Goal: Task Accomplishment & Management: Use online tool/utility

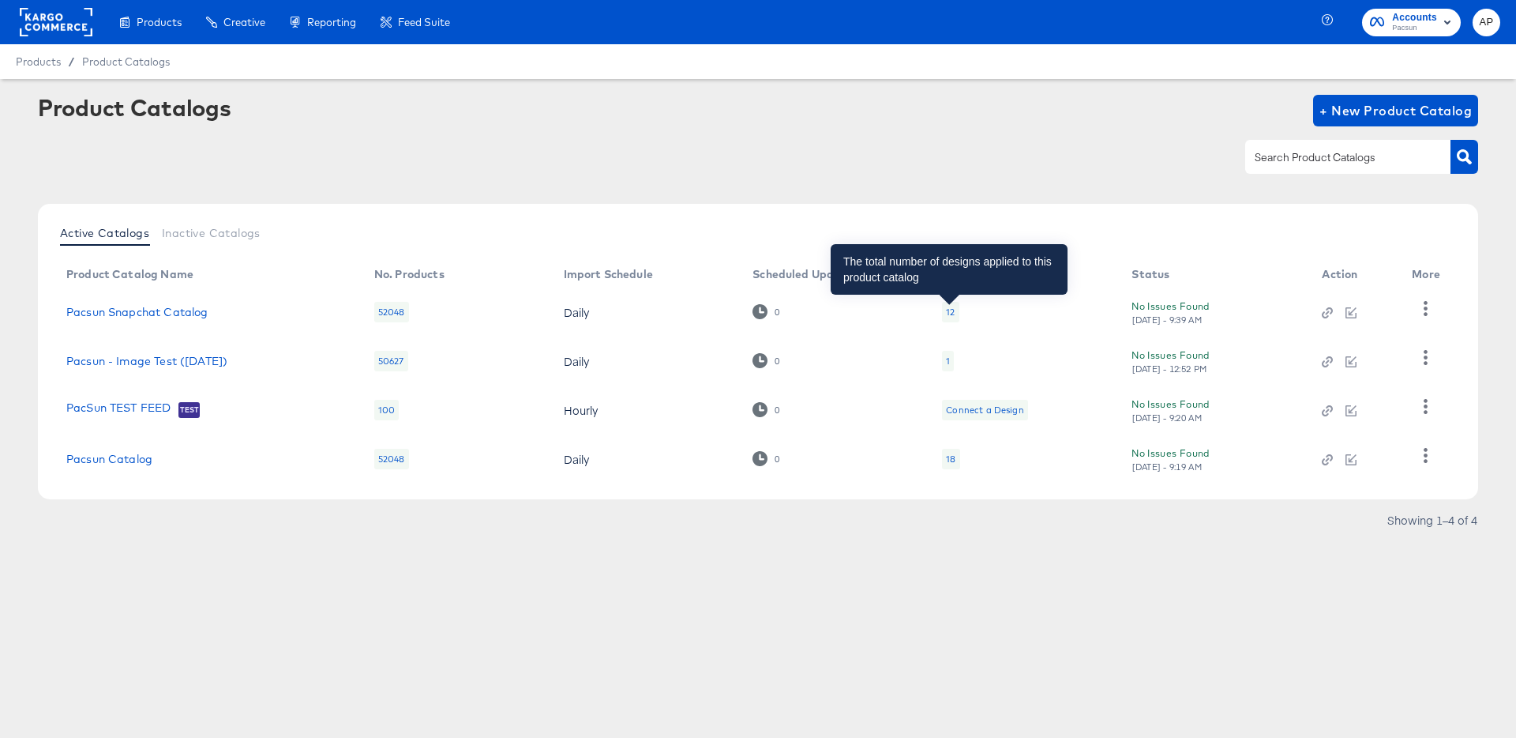
click at [949, 308] on div "12" at bounding box center [950, 312] width 9 height 13
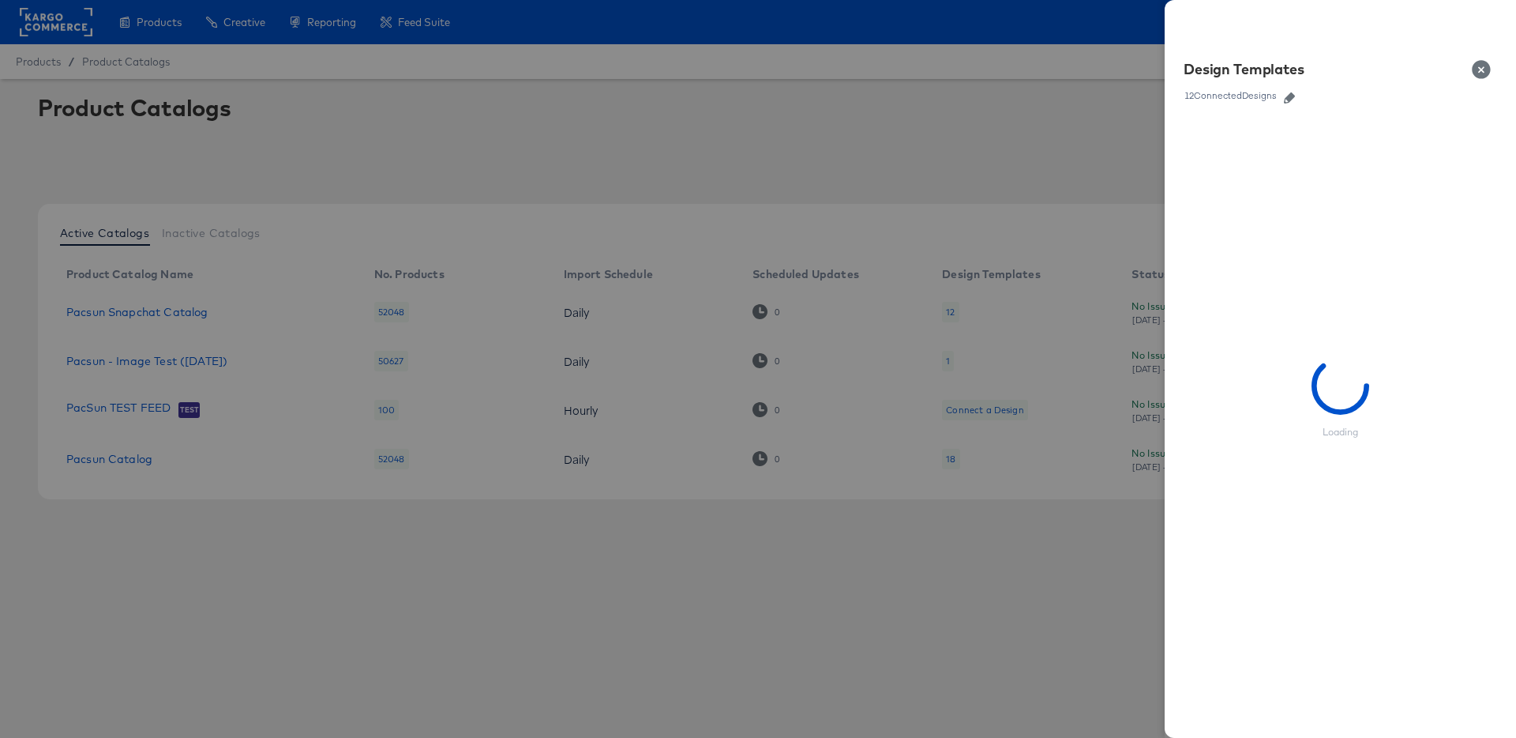
click at [1484, 68] on button "Close" at bounding box center [1485, 69] width 44 height 44
click at [453, 134] on div at bounding box center [758, 369] width 1516 height 738
drag, startPoint x: 453, startPoint y: 134, endPoint x: 338, endPoint y: 156, distance: 116.5
click at [396, 156] on div at bounding box center [758, 369] width 1516 height 738
click at [144, 321] on div at bounding box center [758, 369] width 1516 height 738
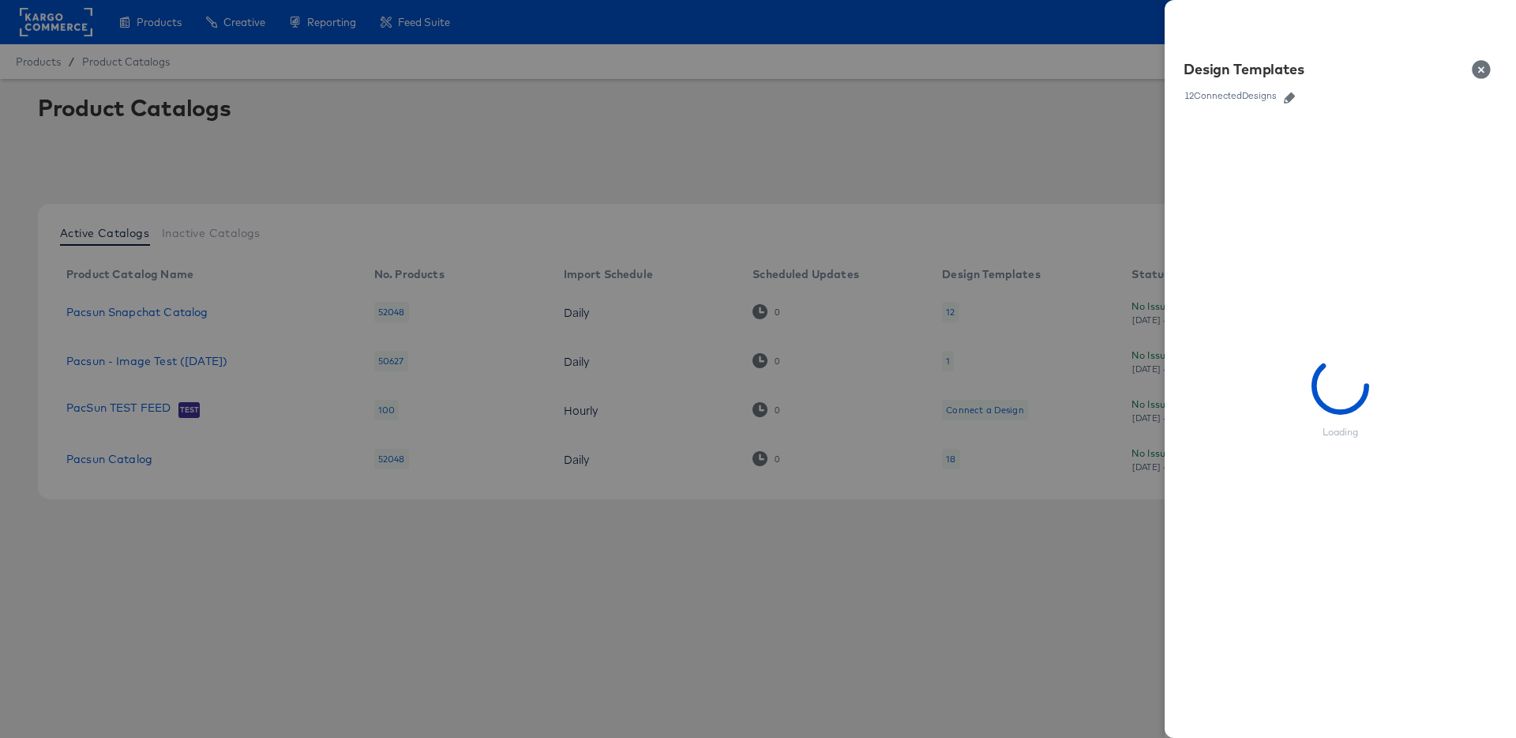
click at [1437, 630] on div "Loading" at bounding box center [1340, 427] width 351 height 621
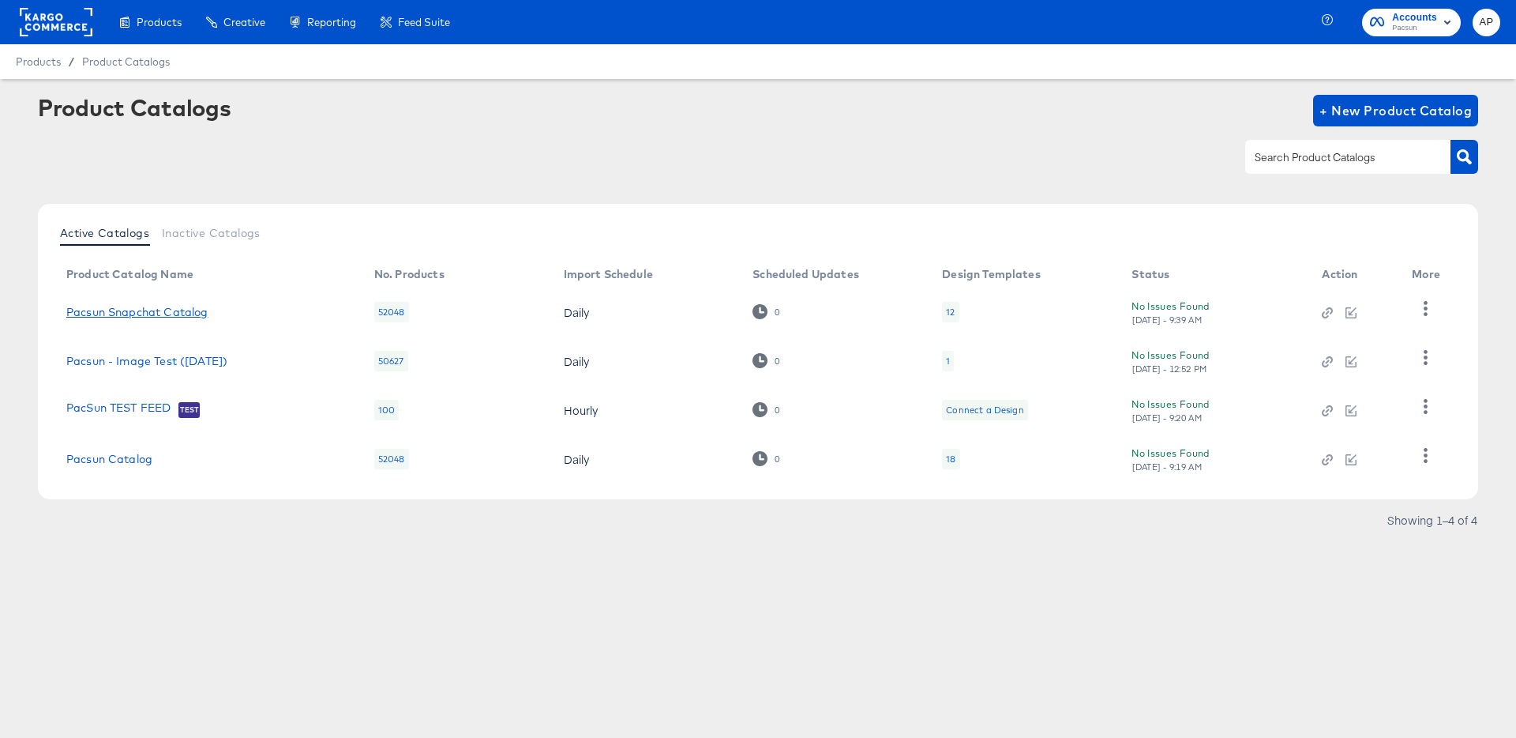
click at [140, 304] on td "Pacsun Snapchat Catalog" at bounding box center [208, 311] width 308 height 49
click at [141, 317] on link "Pacsun Snapchat Catalog" at bounding box center [136, 312] width 141 height 13
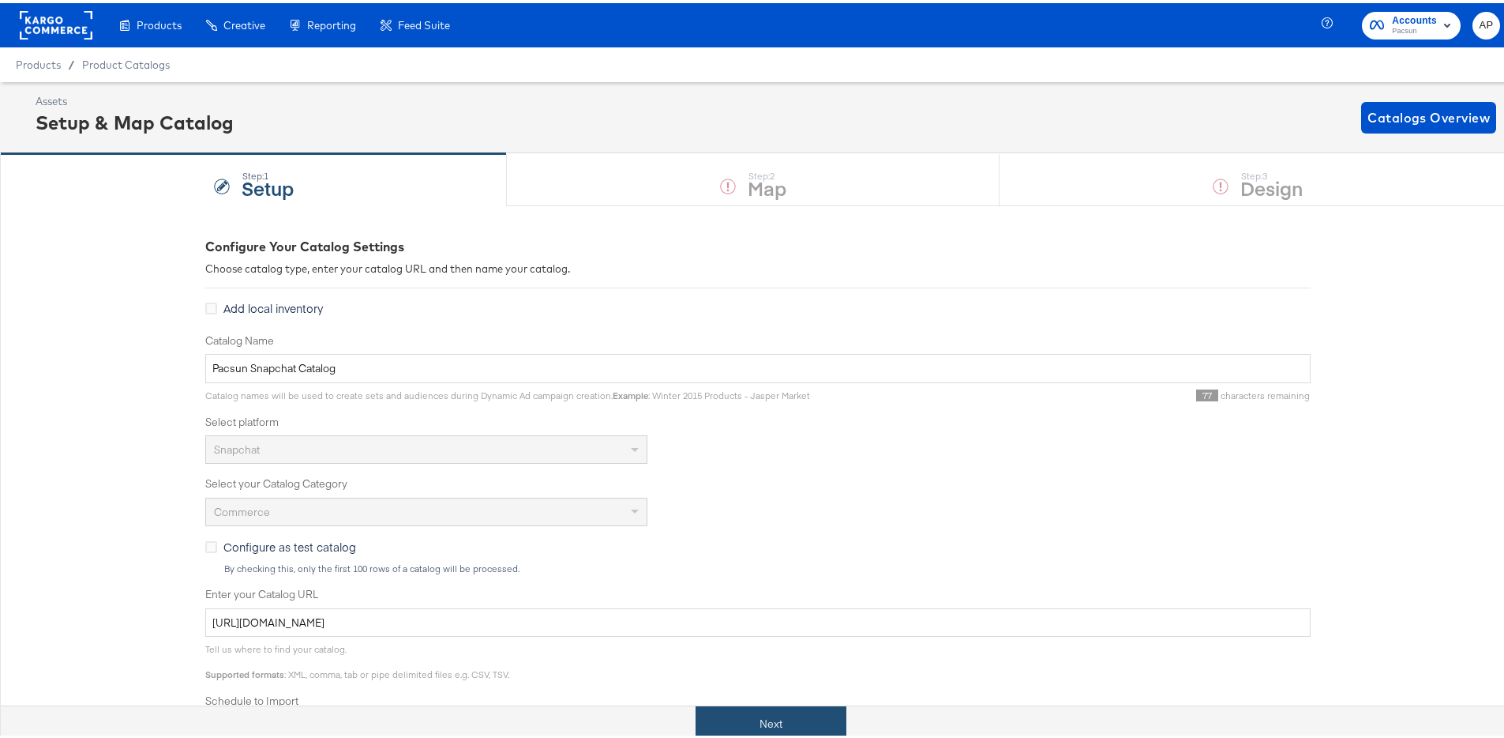
click at [802, 725] on button "Next" at bounding box center [771, 721] width 151 height 36
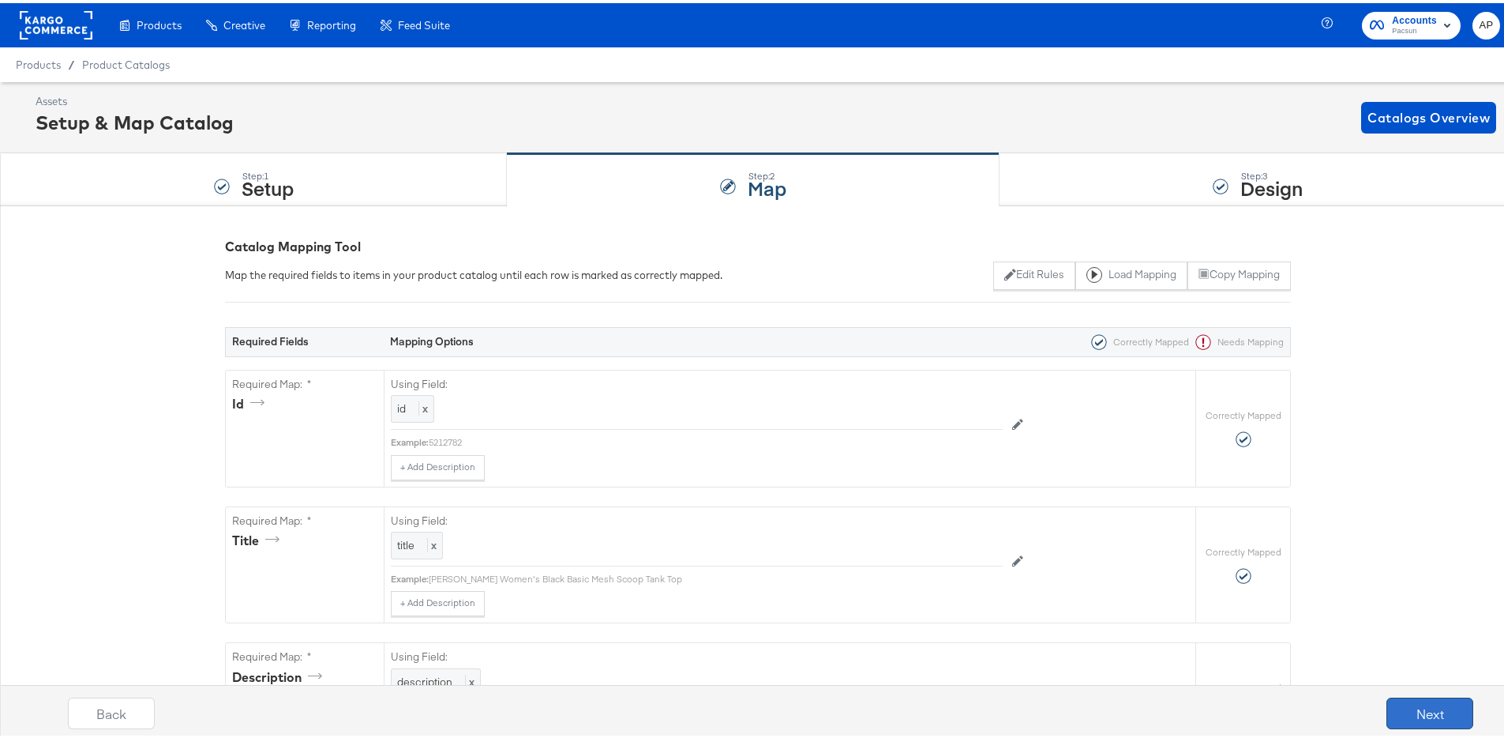
click at [1429, 715] on button "Next" at bounding box center [1430, 710] width 87 height 32
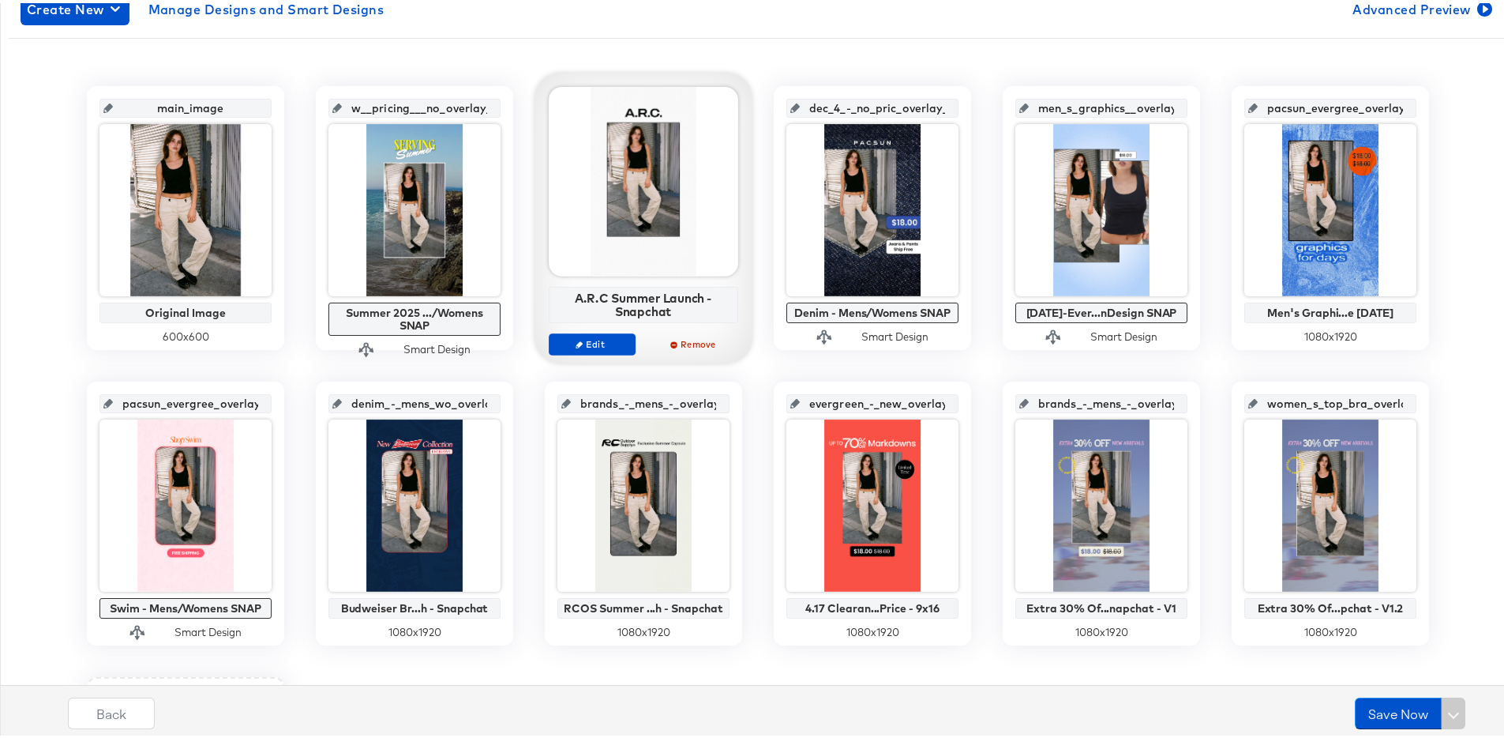
scroll to position [21, 0]
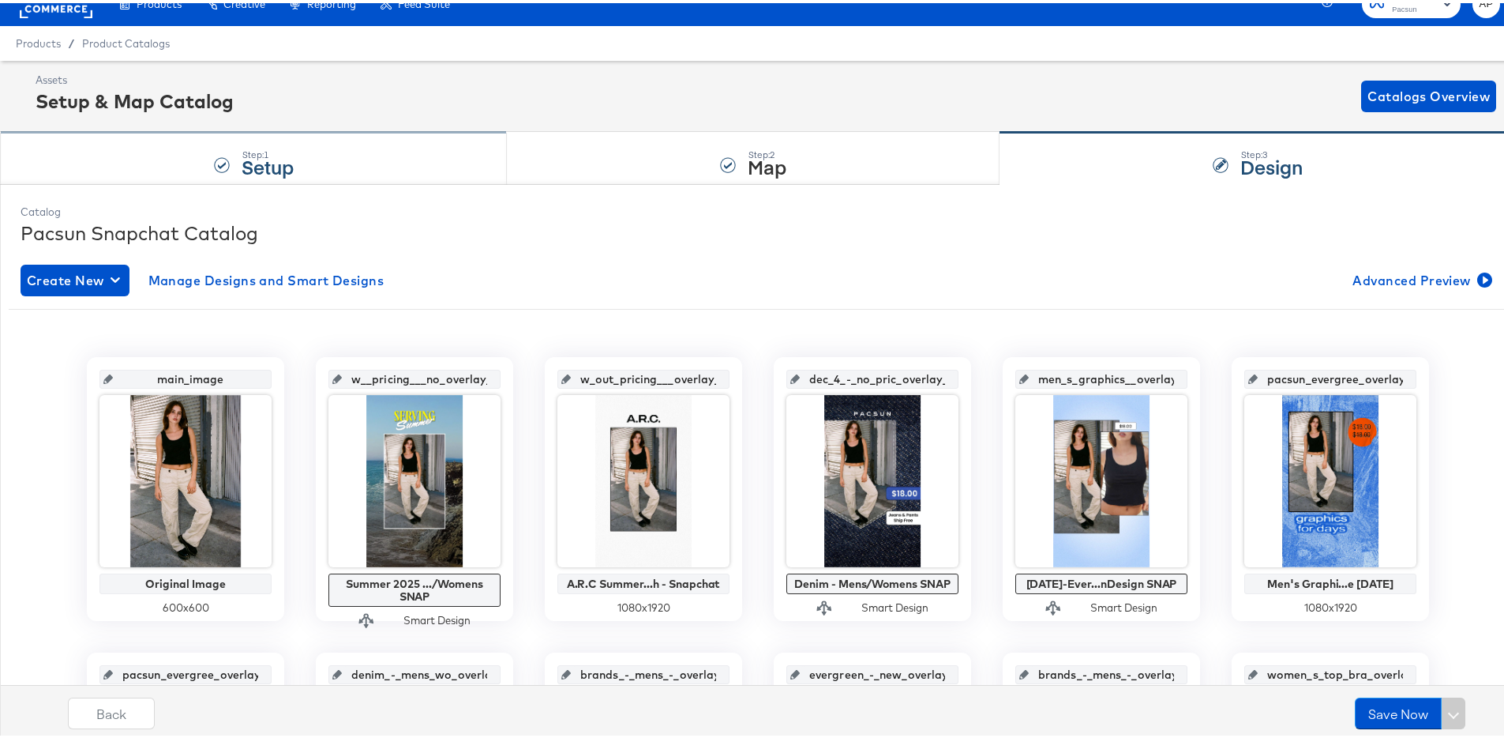
click at [308, 155] on div "Step: 1 Setup" at bounding box center [253, 156] width 507 height 52
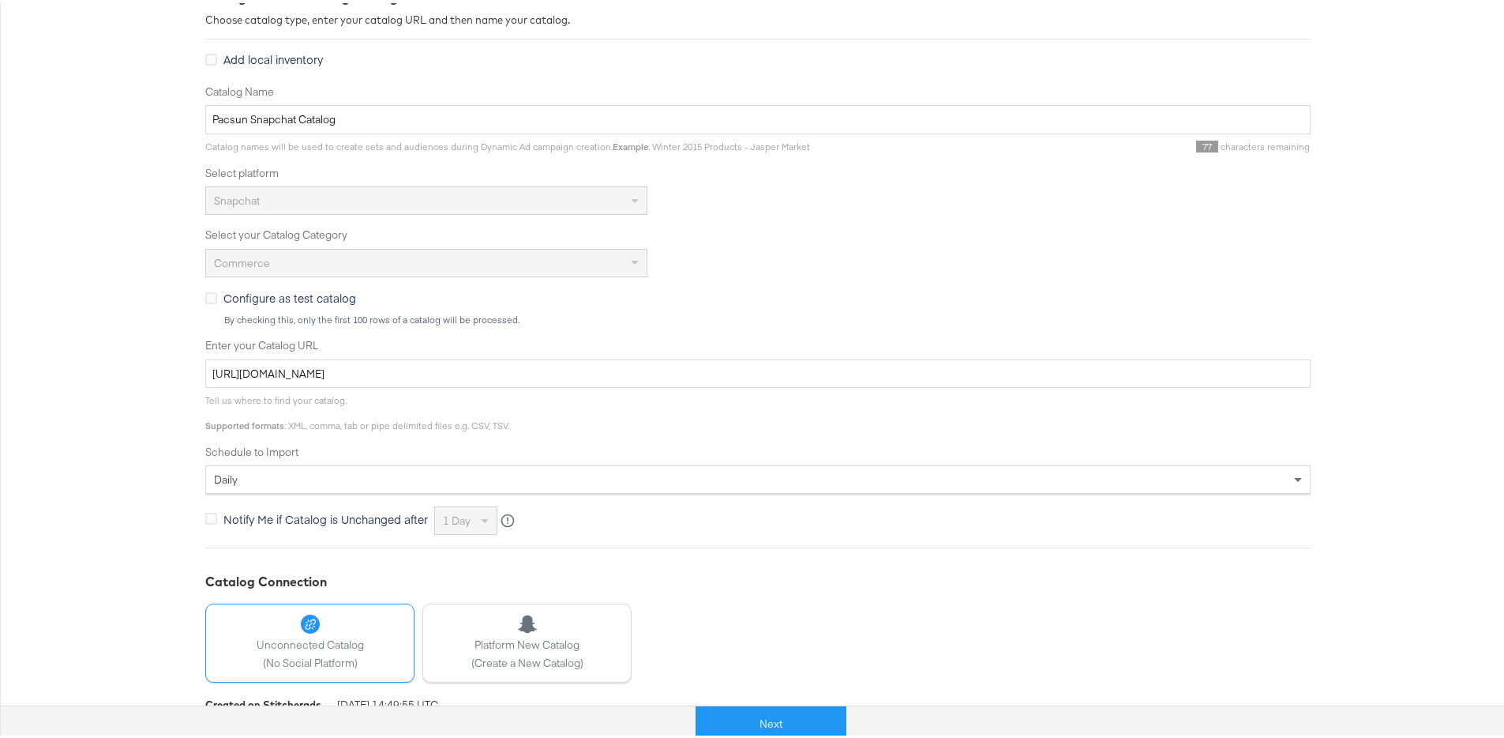
scroll to position [323, 0]
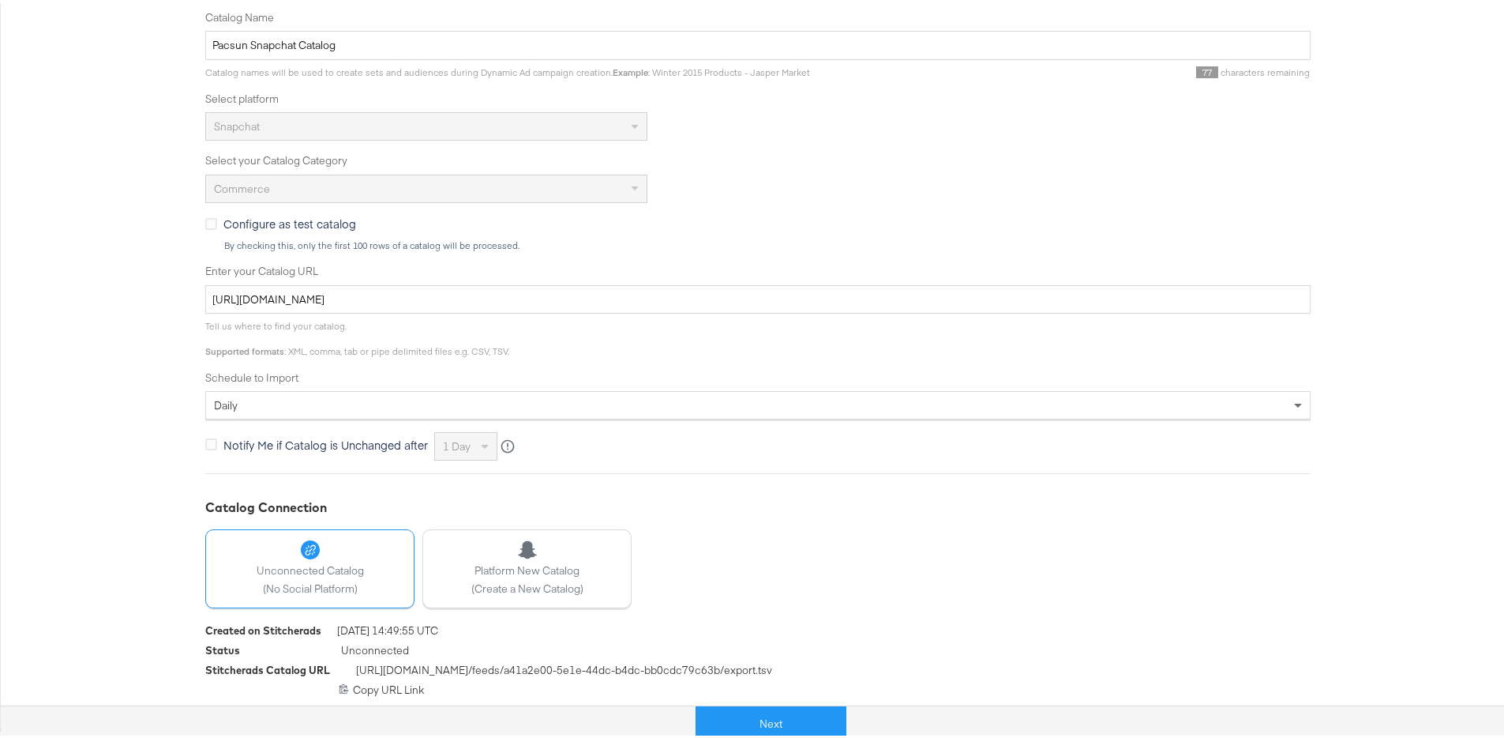
click at [667, 668] on span "https://feeds.stitcherads.com /feeds/ a41a2e00-5e1e-44dc-b4dc-bb0cdc79c63b /exp…" at bounding box center [564, 669] width 416 height 20
copy div "https://feeds.stitcherads.com /feeds/ a41a2e00-5e1e-44dc-b4dc-bb0cdc79c63b /exp…"
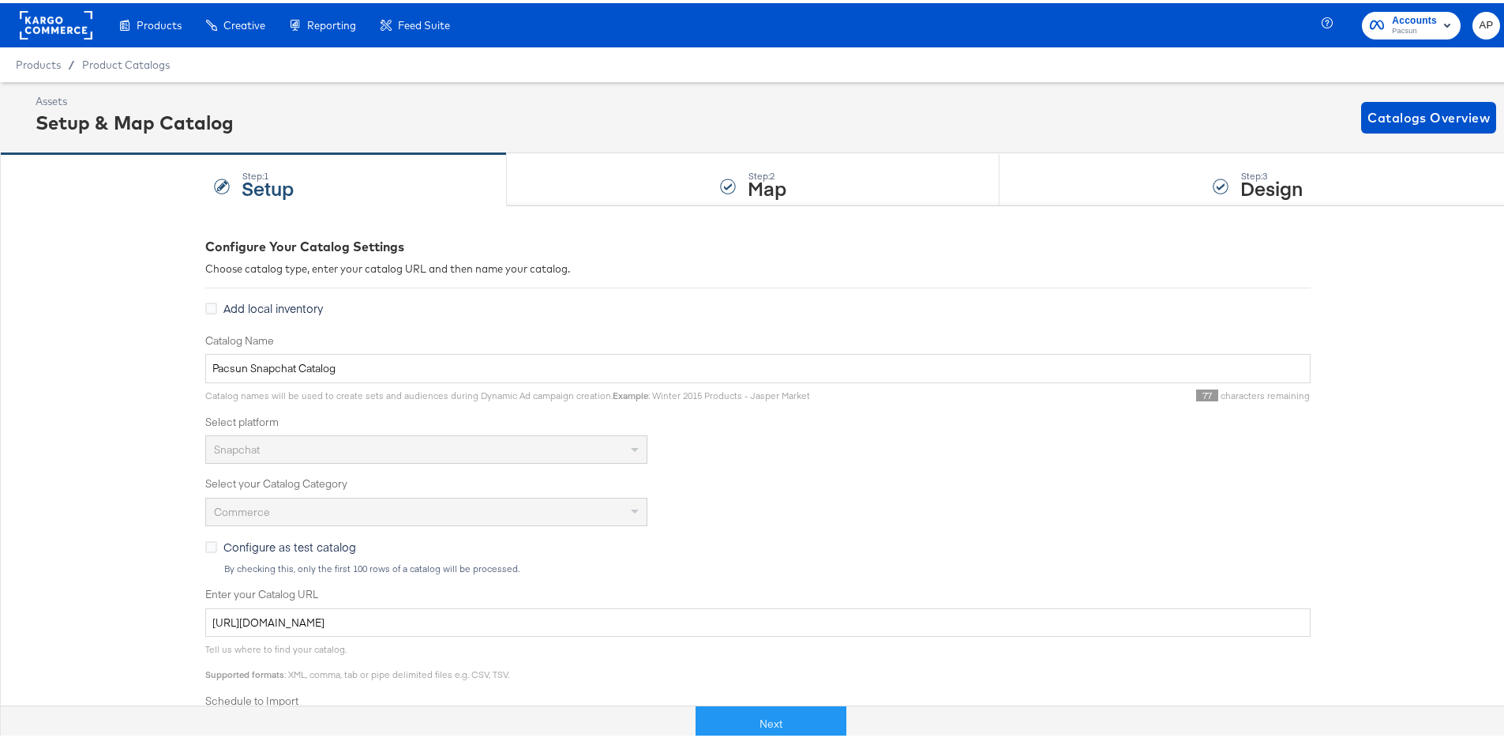
click at [705, 205] on div "Configure Your Catalog Settings Choose catalog type, enter your catalog URL and…" at bounding box center [758, 625] width 1106 height 845
click at [712, 182] on div "Step: 2 Map" at bounding box center [753, 177] width 493 height 52
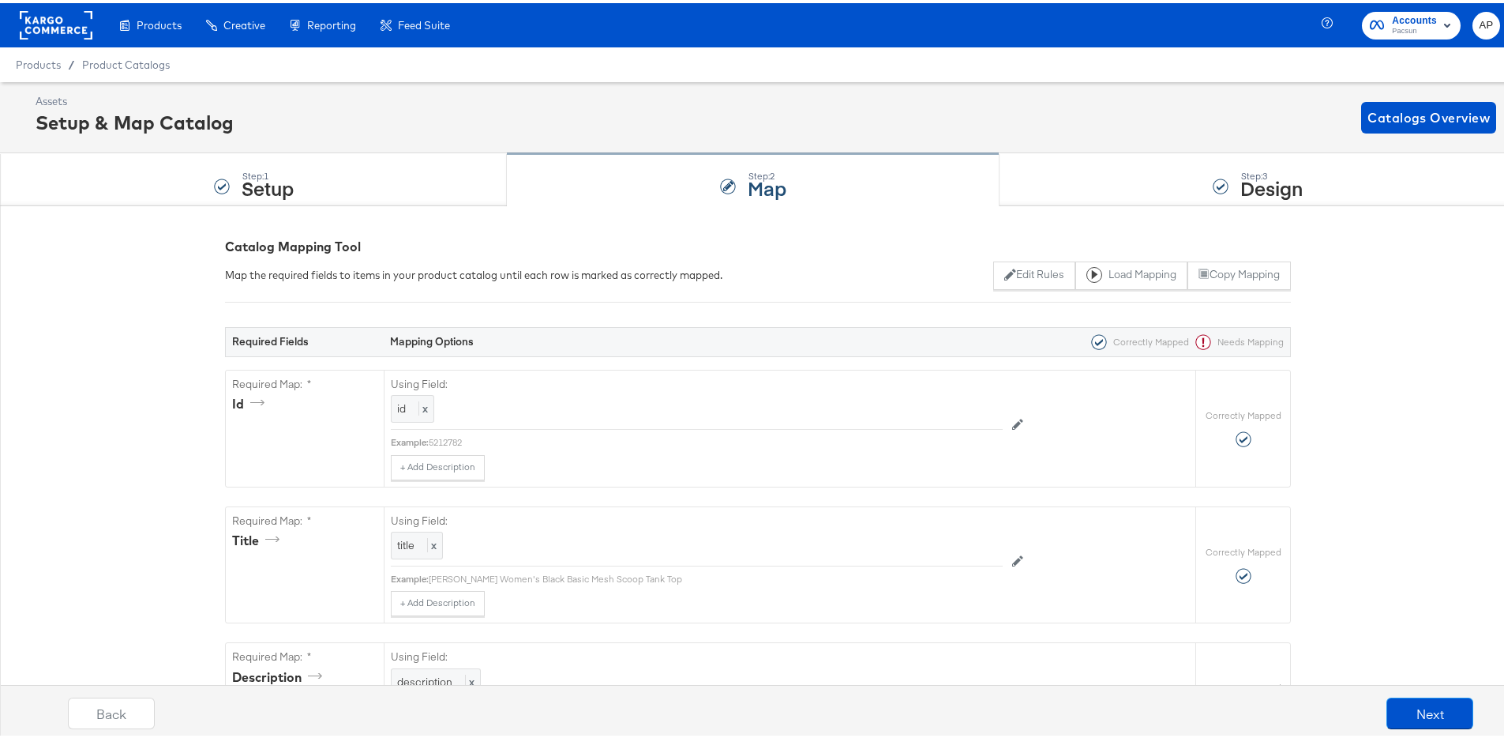
click at [946, 166] on div "Step: 2 Map" at bounding box center [753, 177] width 493 height 52
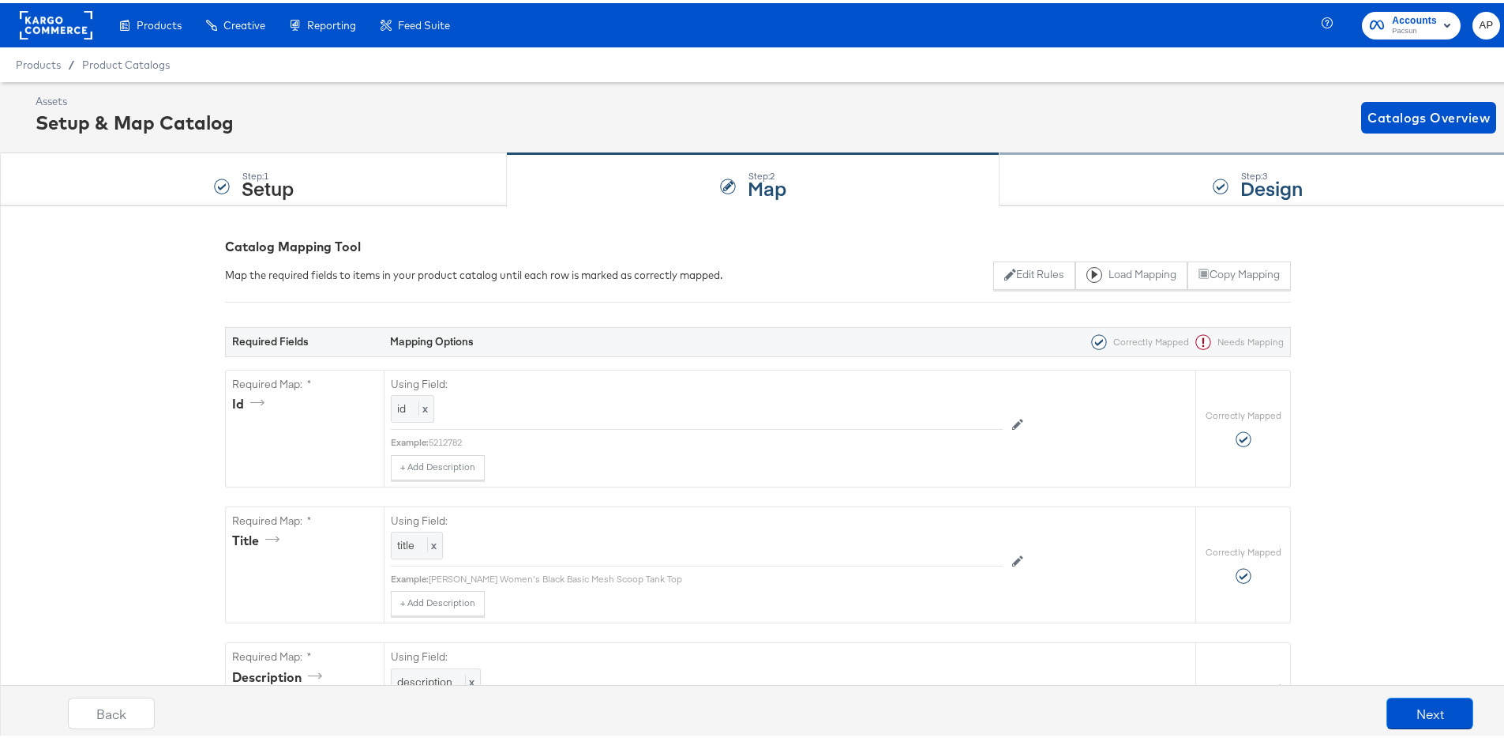
click at [1144, 171] on div "Step: 3 Design" at bounding box center [1258, 177] width 517 height 52
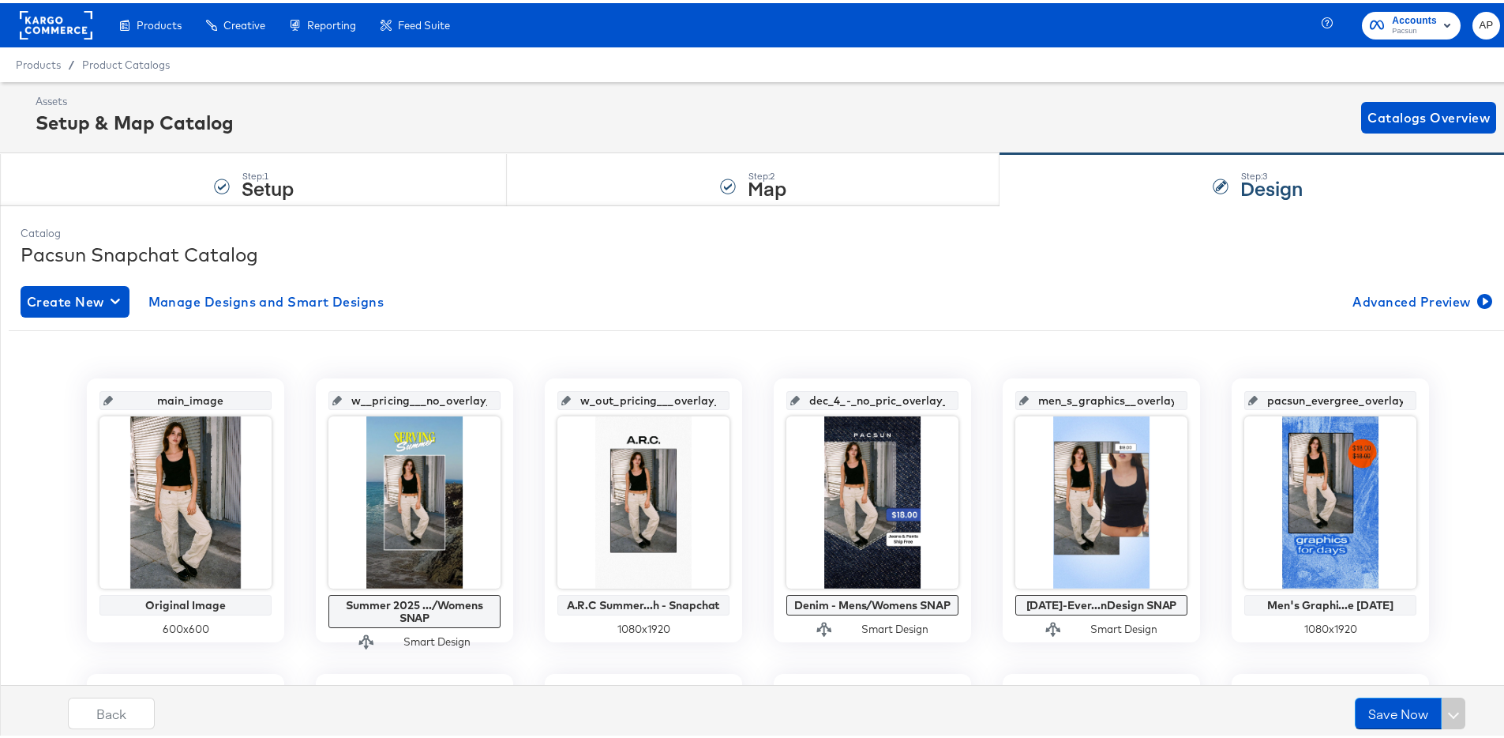
click at [51, 21] on rect at bounding box center [56, 22] width 73 height 28
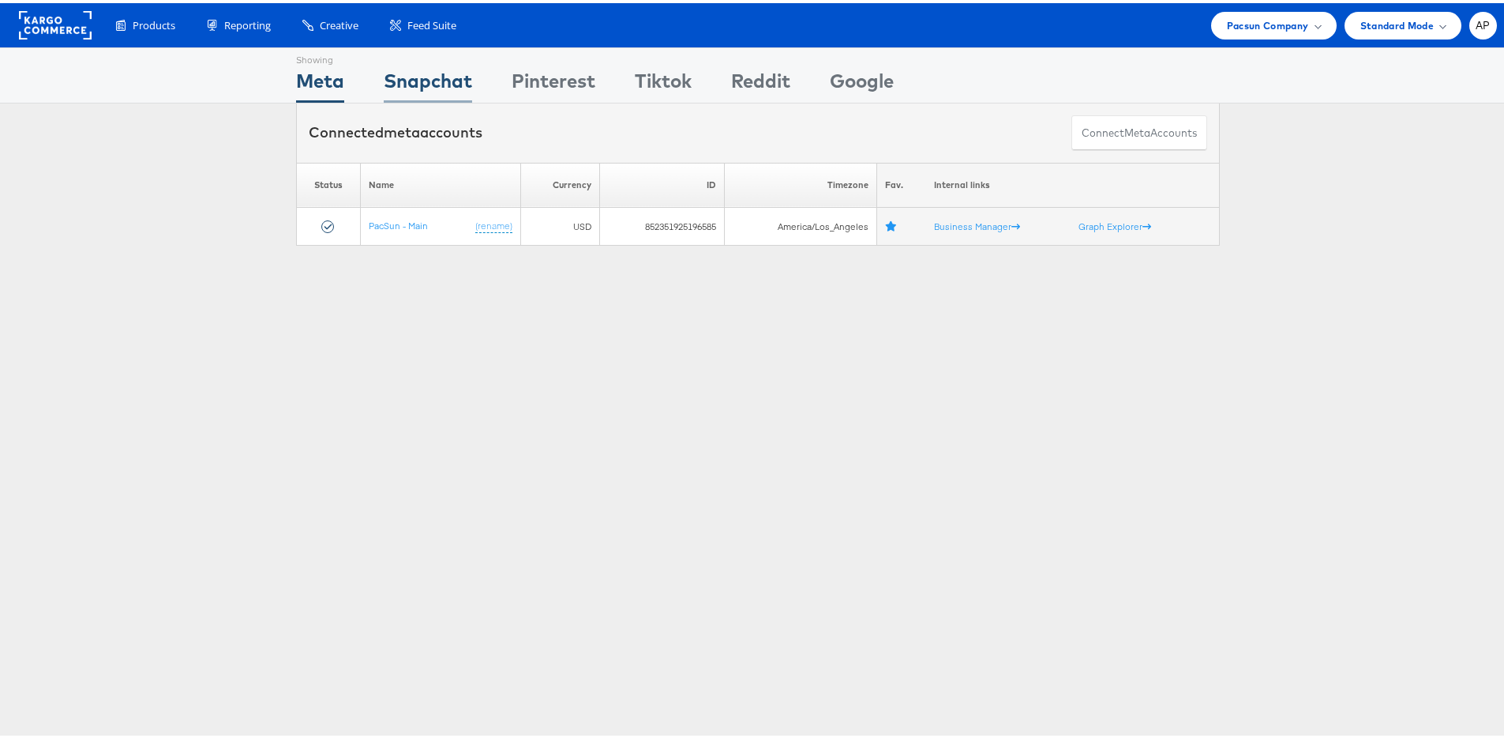
click at [389, 79] on div "Snapchat" at bounding box center [428, 82] width 88 height 36
click at [415, 333] on div "Showing Meta Showing Snapchat Showing Pinterest Showing Tiktok Showing Reddit S…" at bounding box center [758, 439] width 1516 height 790
click at [1261, 17] on span "Pacsun Company" at bounding box center [1268, 22] width 82 height 17
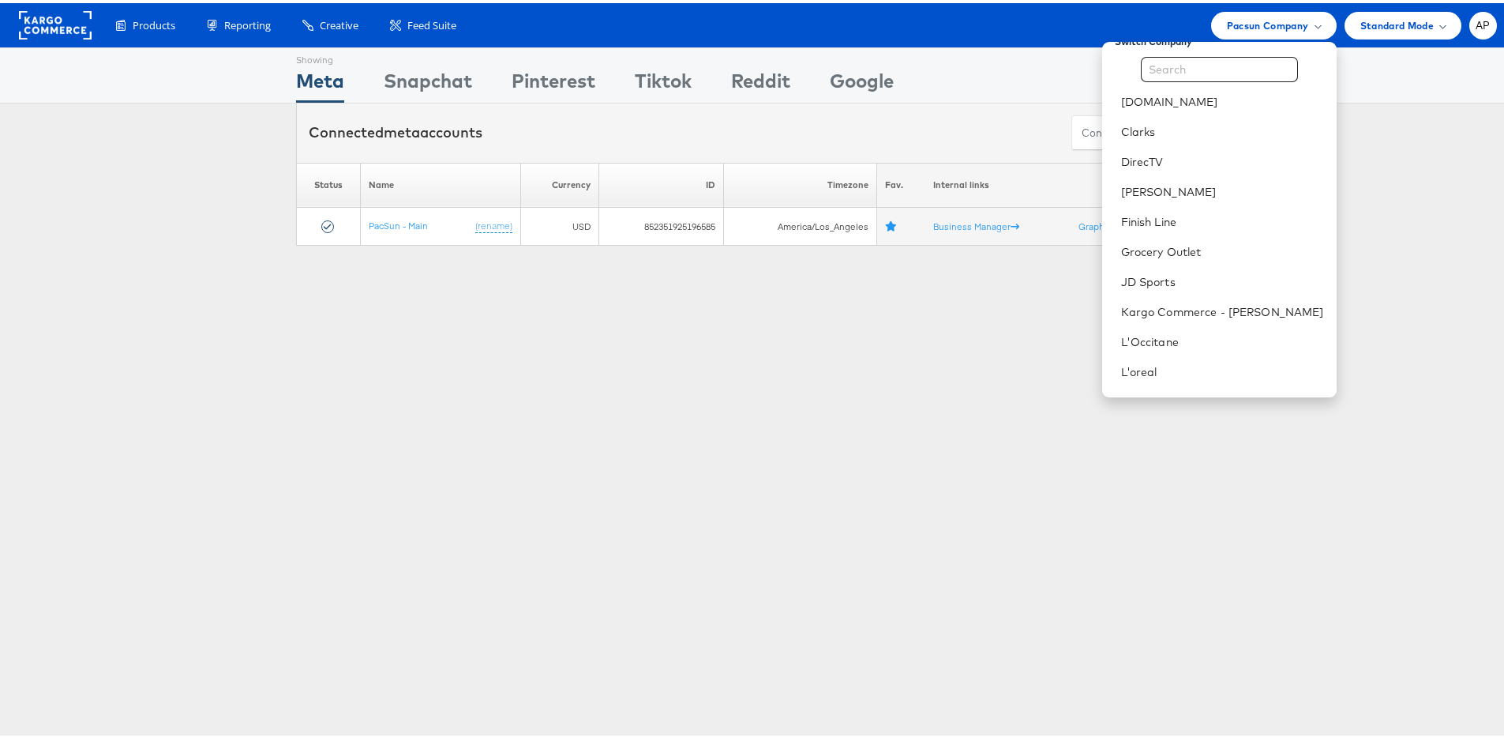
scroll to position [223, 0]
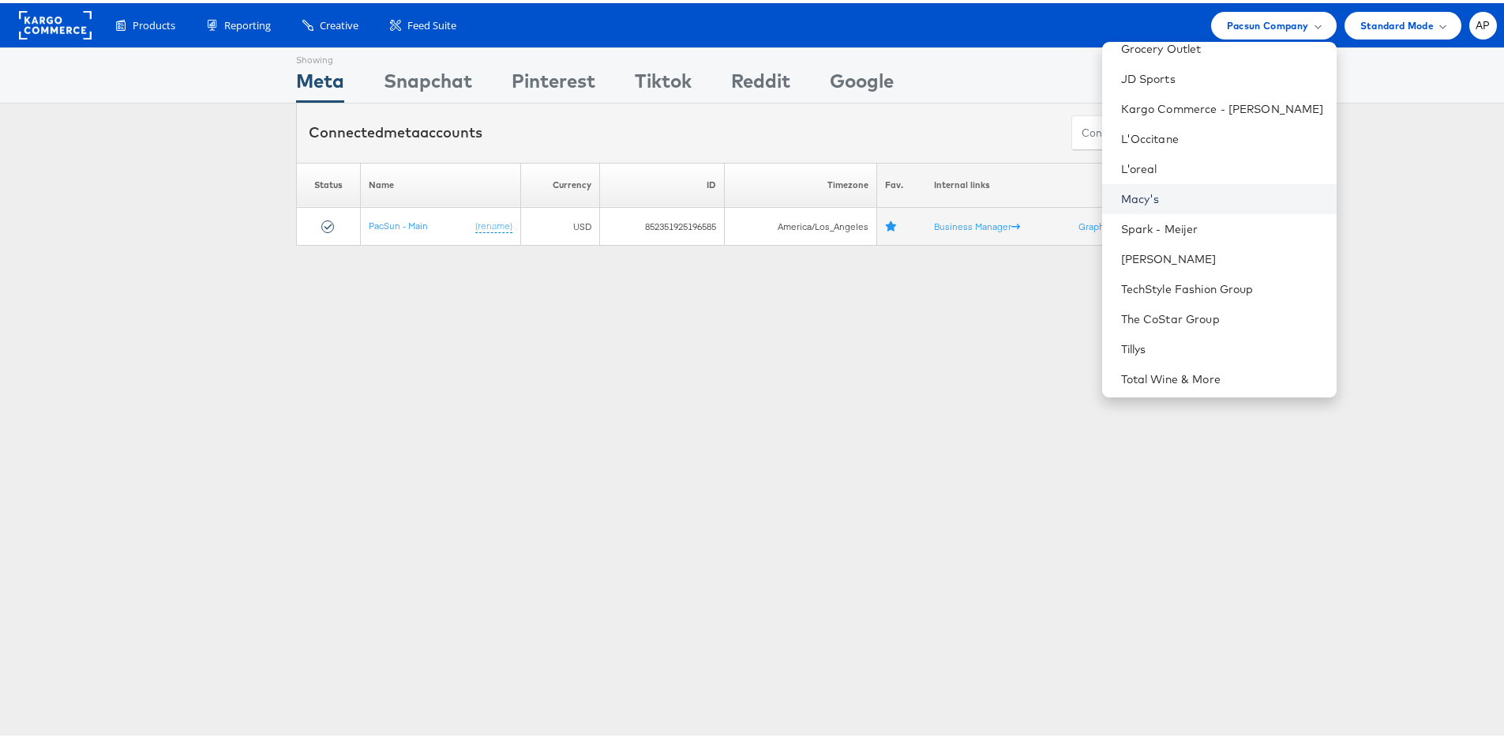
click at [1152, 189] on link "Macy's" at bounding box center [1222, 196] width 203 height 16
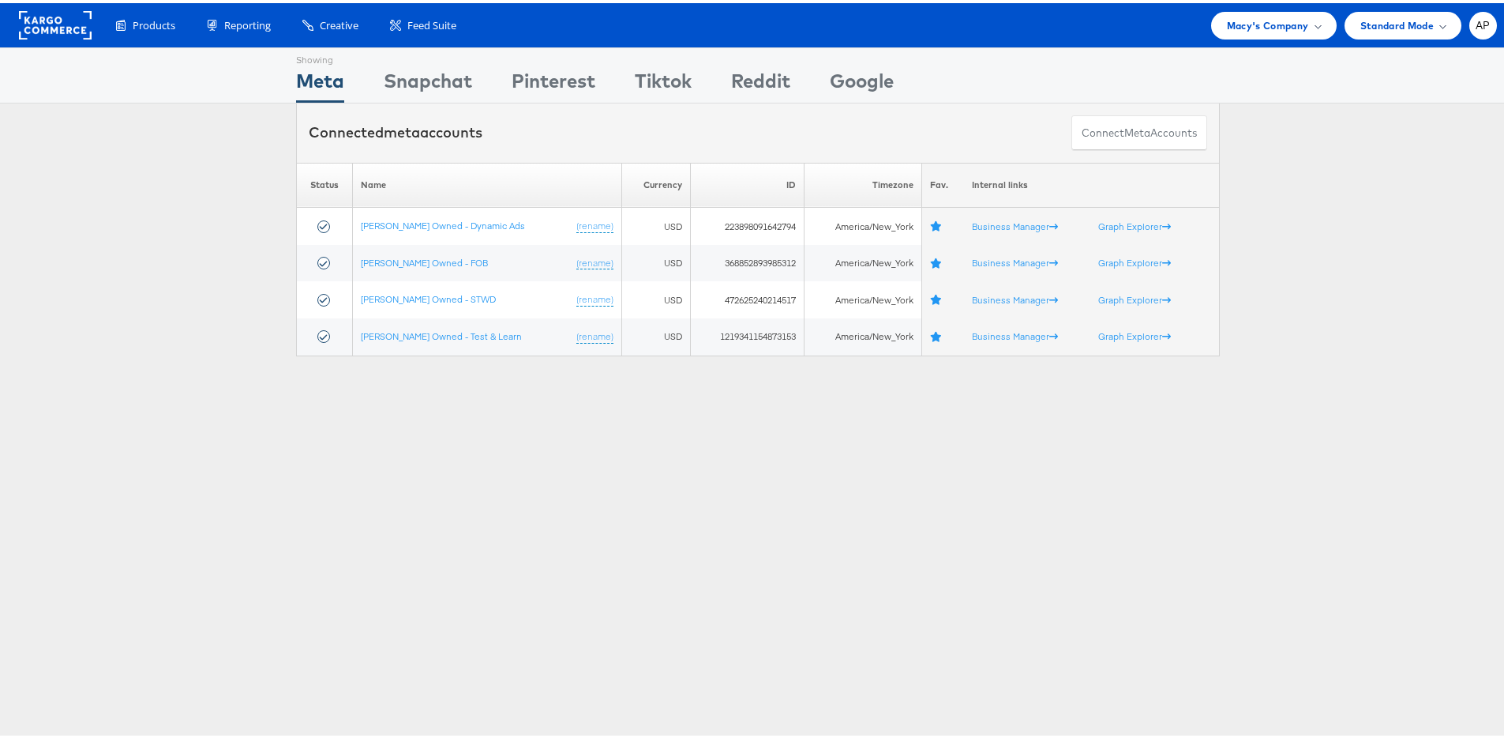
click at [160, 318] on div "Please Wait Loading Accounts .... Status Name Currency ID Timezone Fav. Interna…" at bounding box center [758, 256] width 1516 height 193
click at [449, 80] on div "Snapchat" at bounding box center [428, 82] width 88 height 36
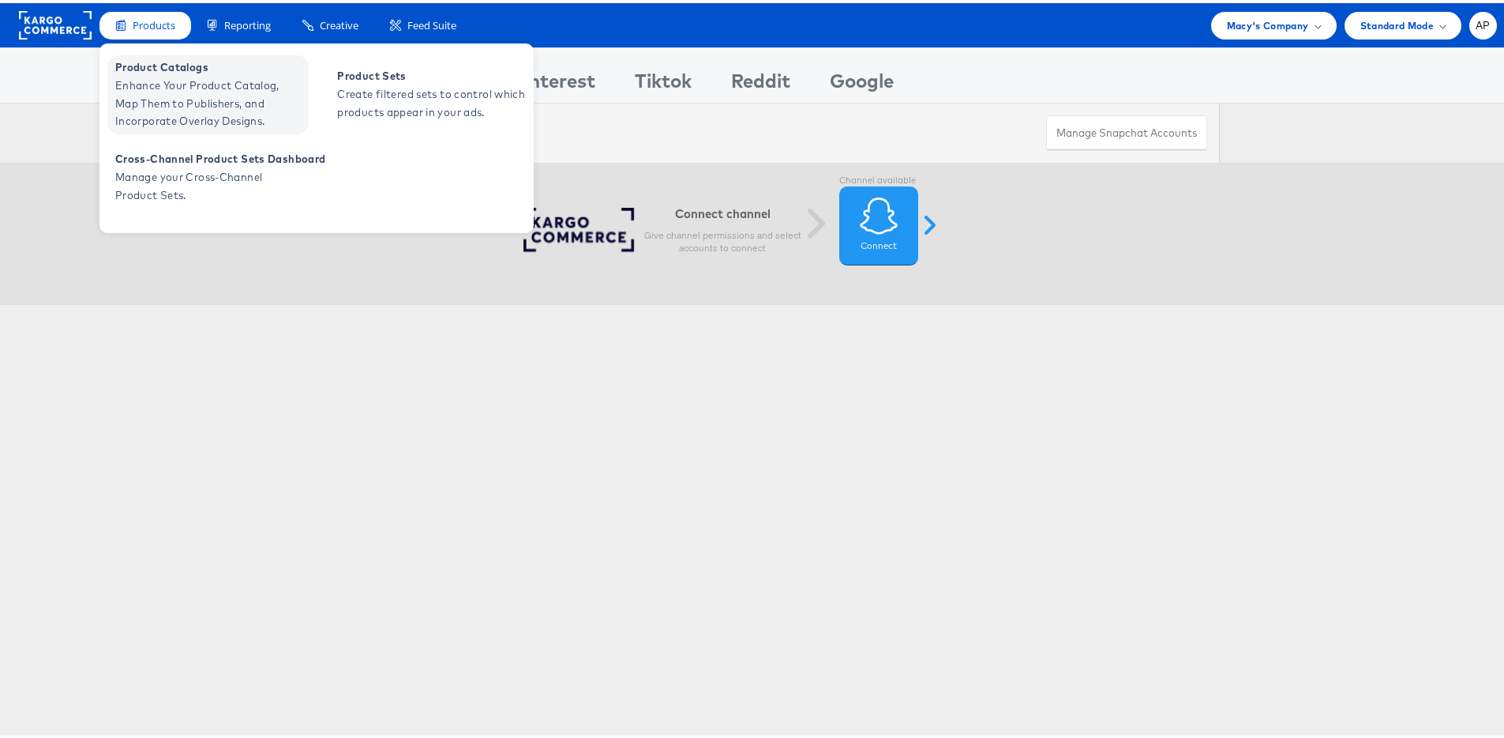
click at [177, 108] on span "Enhance Your Product Catalog, Map Them to Publishers, and Incorporate Overlay D…" at bounding box center [210, 100] width 190 height 54
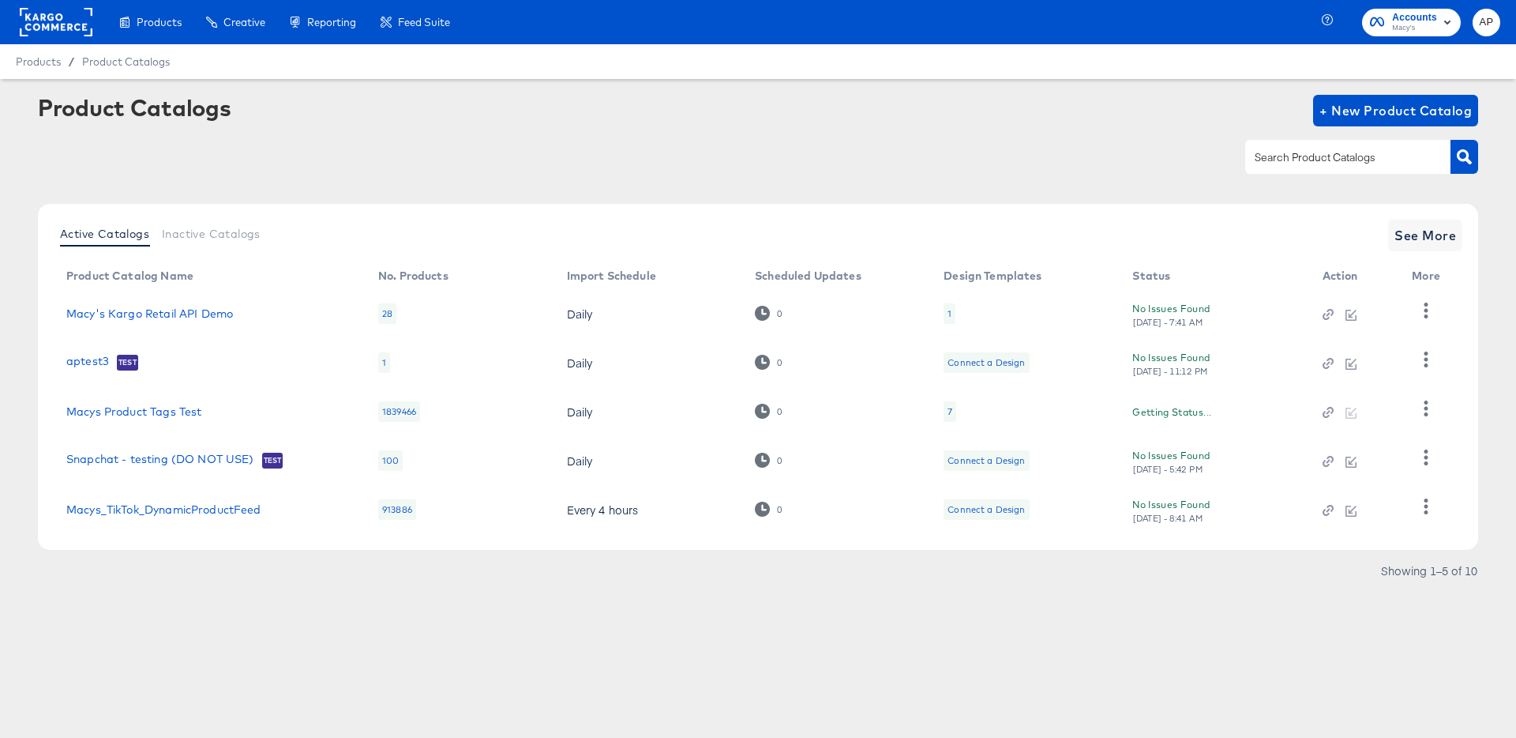
click at [273, 190] on div "Product Catalogs + New Product Catalog" at bounding box center [758, 143] width 1441 height 96
click at [1324, 164] on input "text" at bounding box center [1336, 157] width 168 height 18
type input "snap"
click at [1470, 157] on icon "button" at bounding box center [1464, 156] width 15 height 15
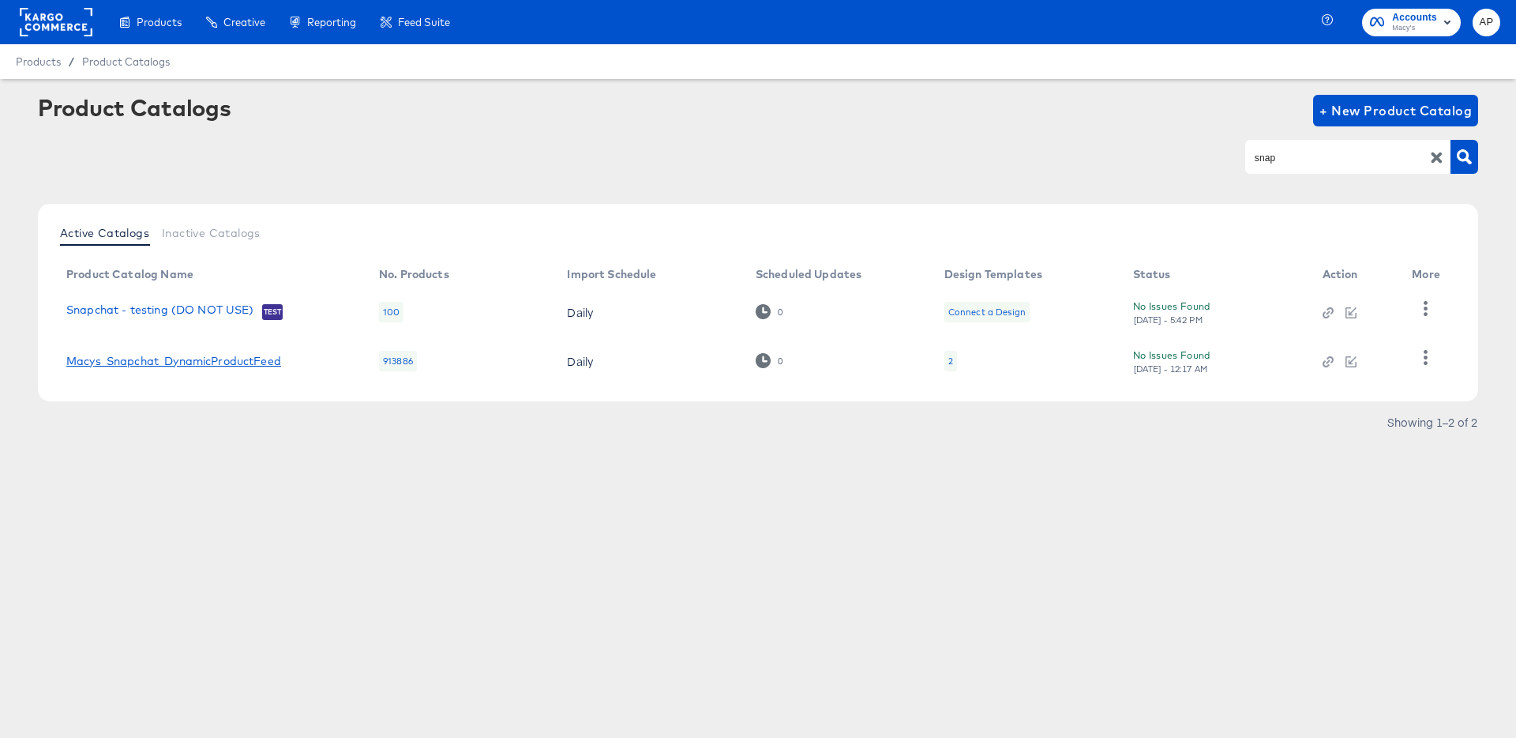
click at [254, 359] on link "Macys_Snapchat_DynamicProductFeed" at bounding box center [173, 361] width 215 height 13
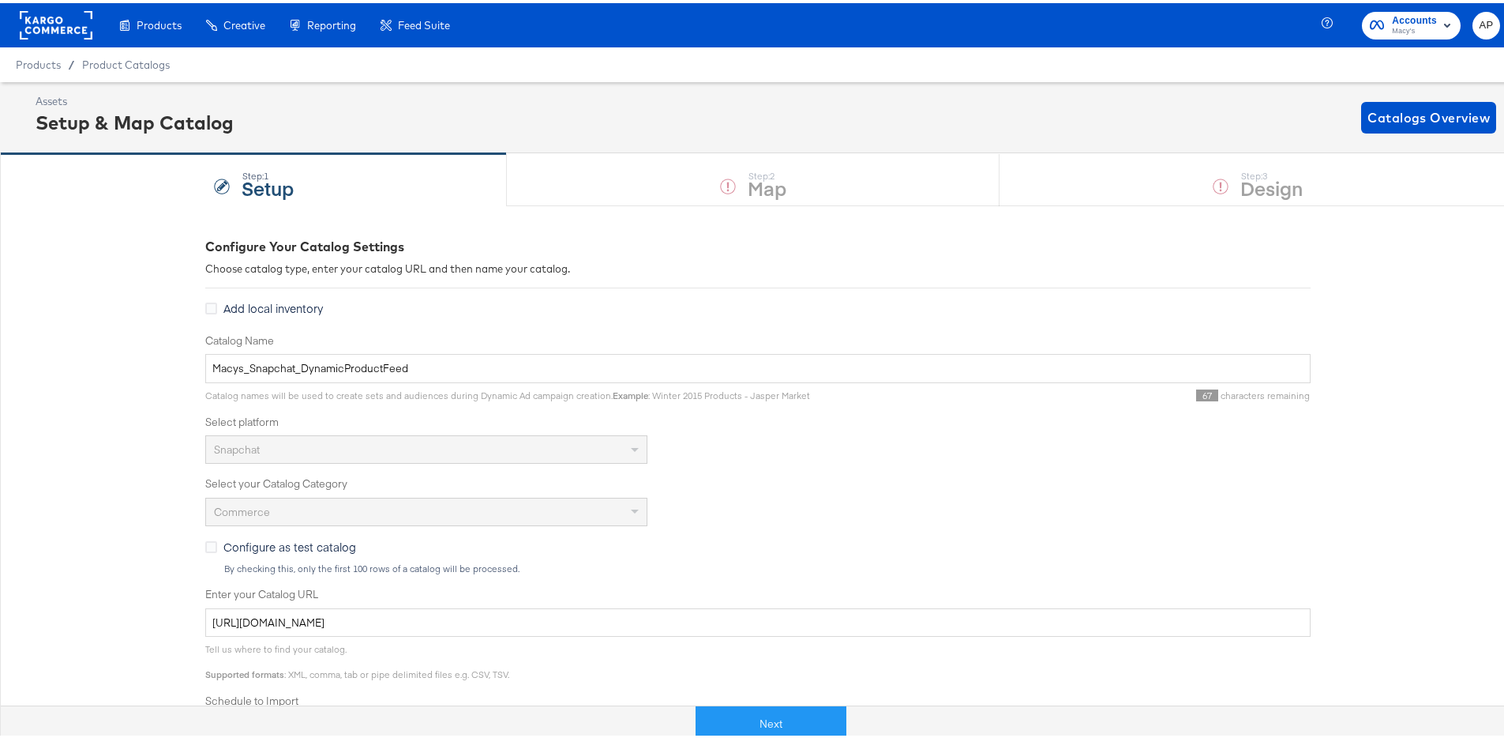
scroll to position [323, 0]
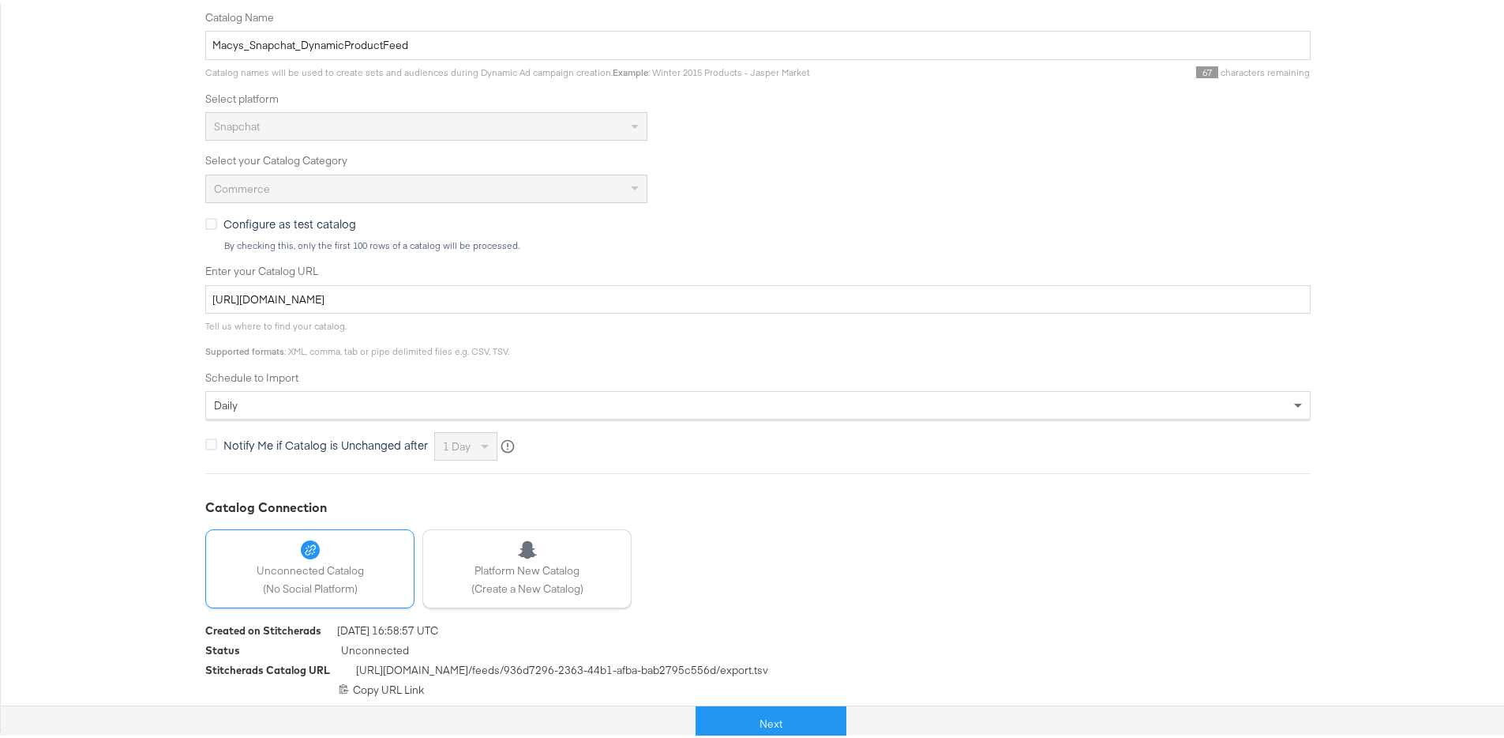
click at [746, 667] on span "[URL][DOMAIN_NAME] /feeds/ 936d7296-2363-44b1-afba-bab2795c556d /export.tsv" at bounding box center [562, 669] width 412 height 20
